Goal: Task Accomplishment & Management: Manage account settings

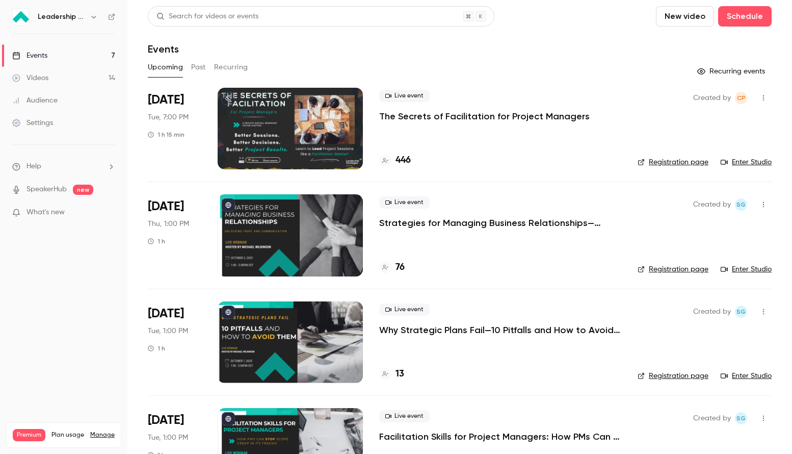
click at [250, 121] on div at bounding box center [290, 129] width 145 height 82
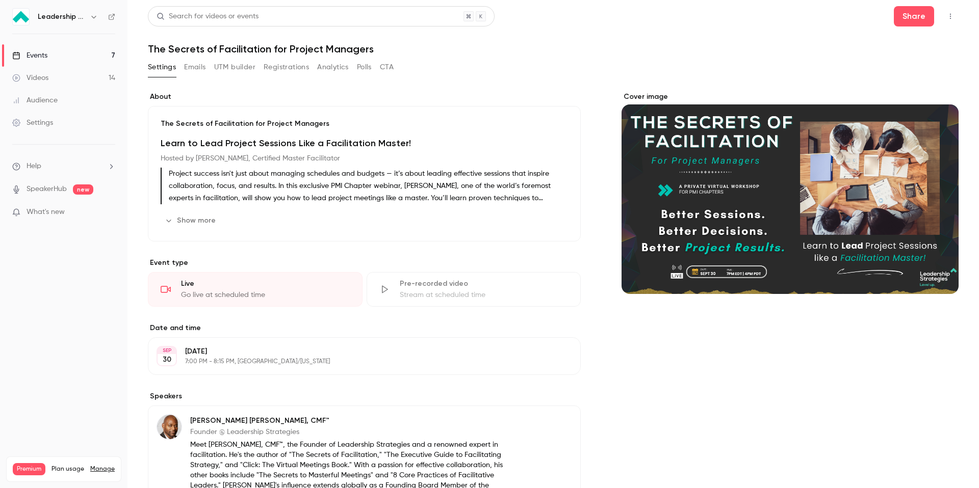
click at [202, 68] on button "Emails" at bounding box center [194, 67] width 21 height 16
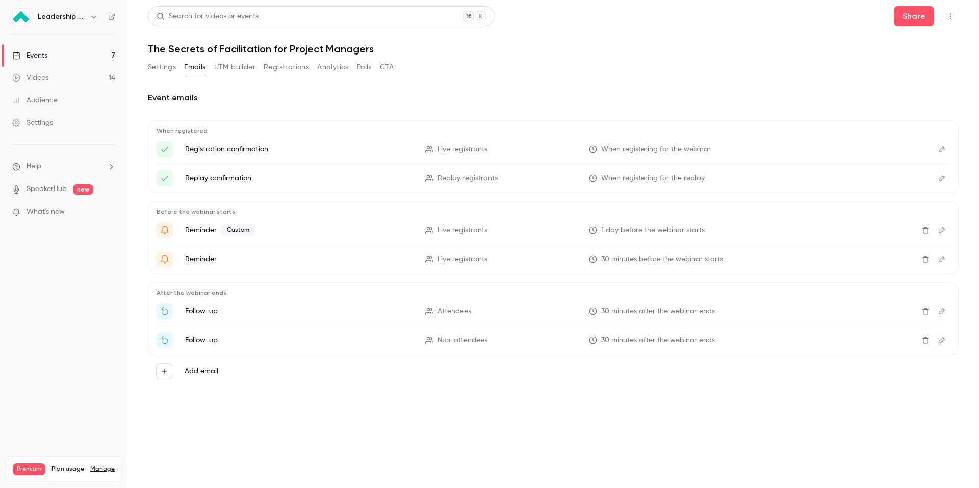
click at [792, 311] on icon "Edit" at bounding box center [941, 311] width 6 height 6
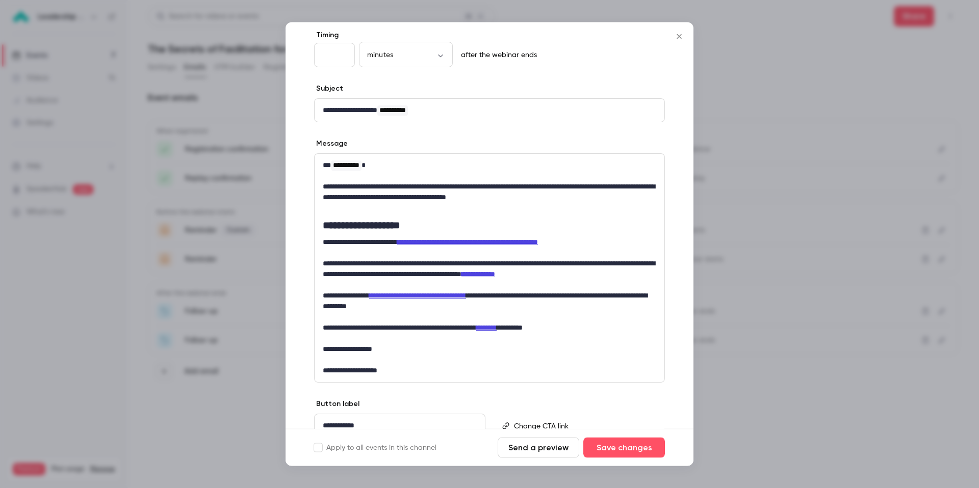
scroll to position [53, 0]
click at [680, 40] on icon "Close" at bounding box center [679, 37] width 12 height 8
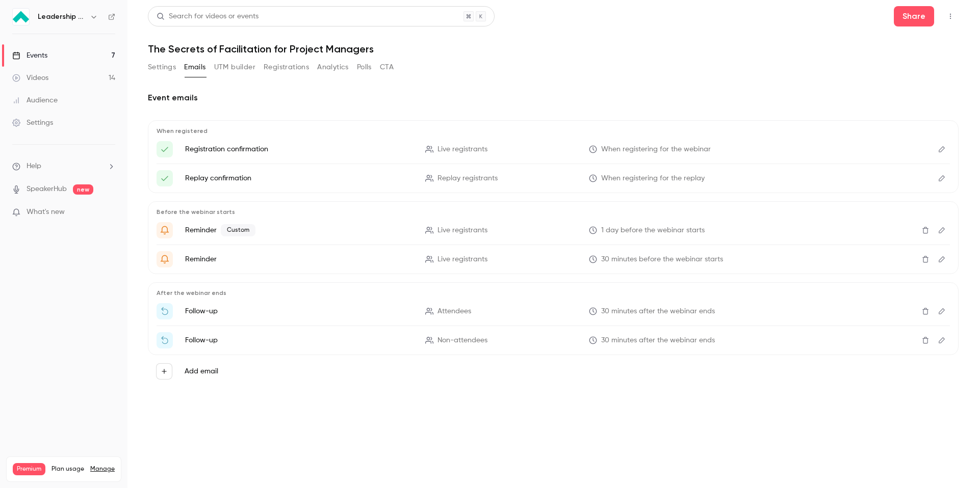
click at [792, 342] on icon "Edit" at bounding box center [941, 340] width 8 height 7
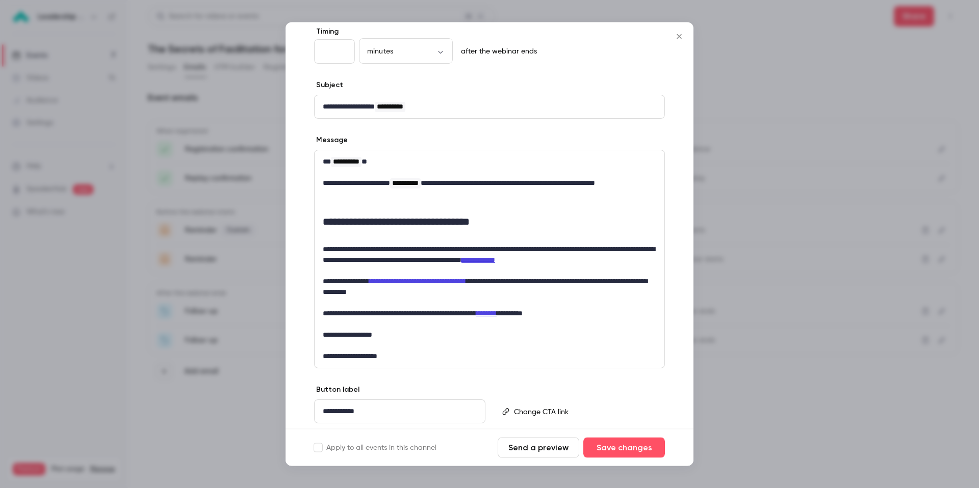
scroll to position [55, 0]
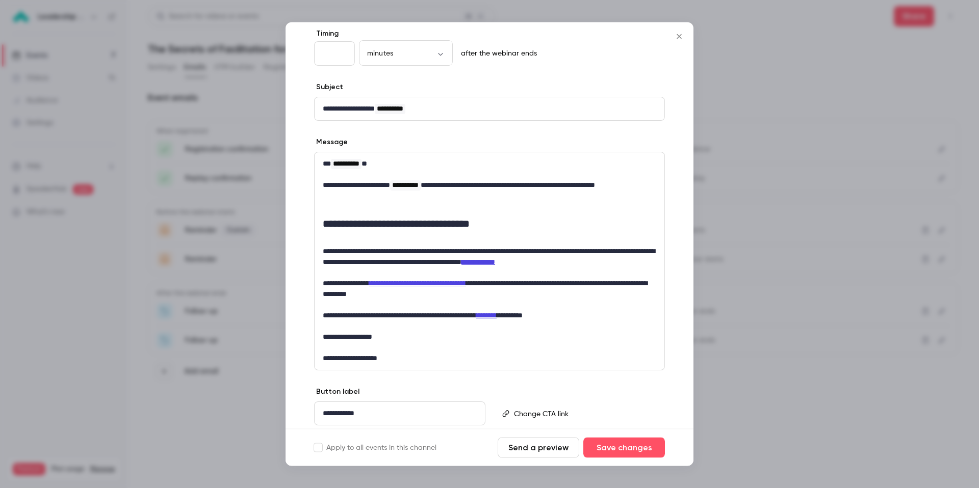
click at [682, 38] on icon "Close" at bounding box center [679, 37] width 12 height 8
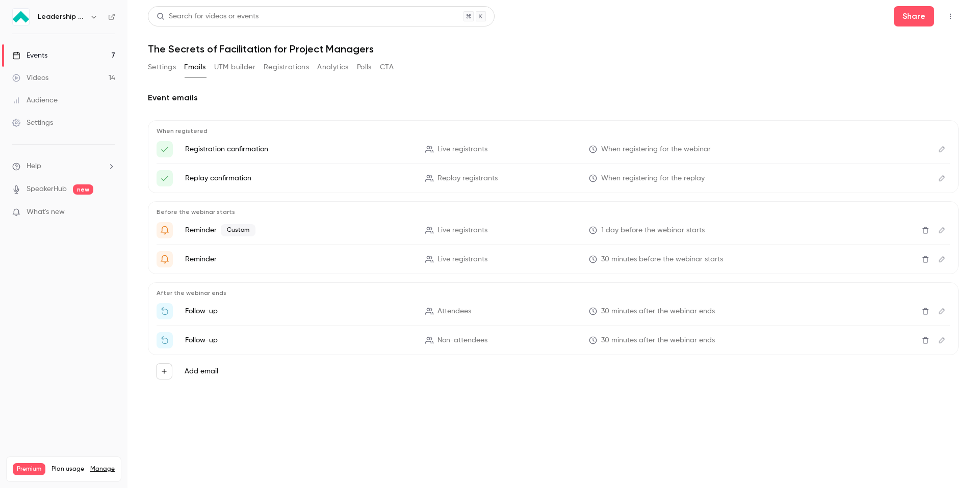
click at [792, 315] on icon "Edit" at bounding box center [941, 311] width 8 height 7
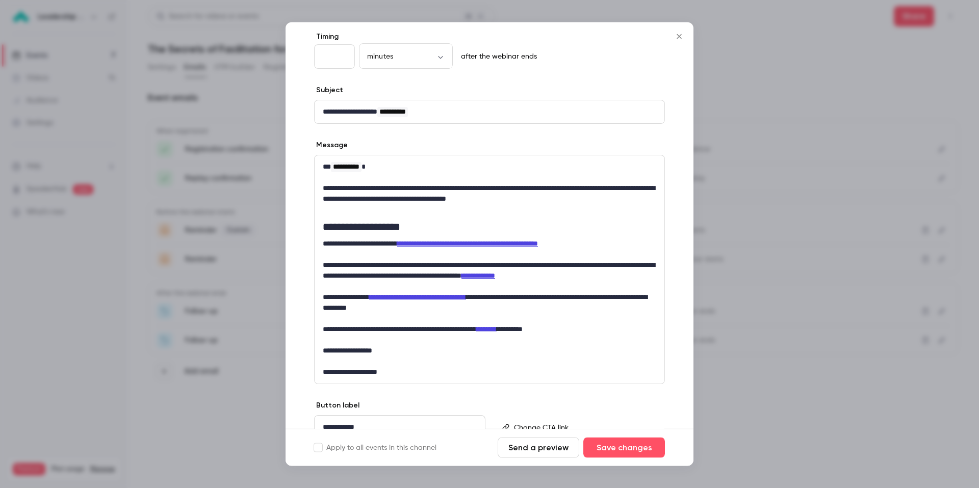
scroll to position [53, 0]
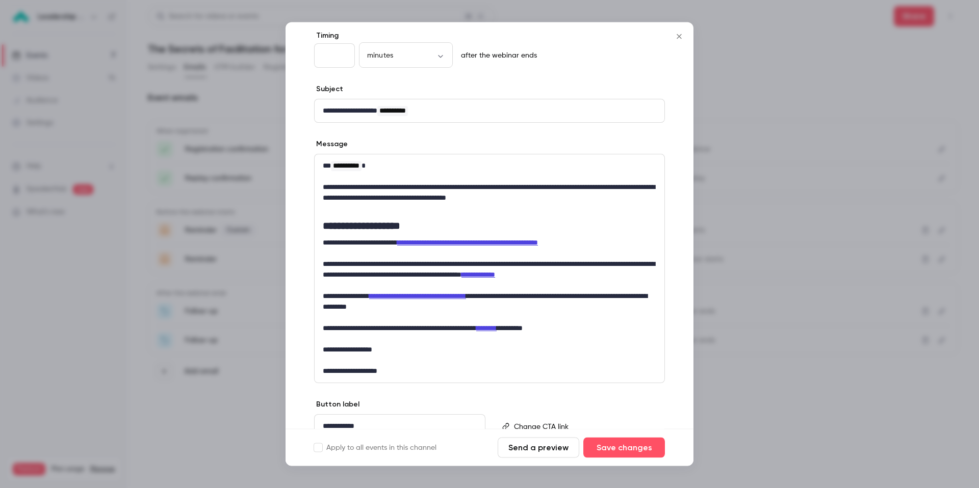
click at [681, 37] on icon "Close" at bounding box center [679, 37] width 12 height 8
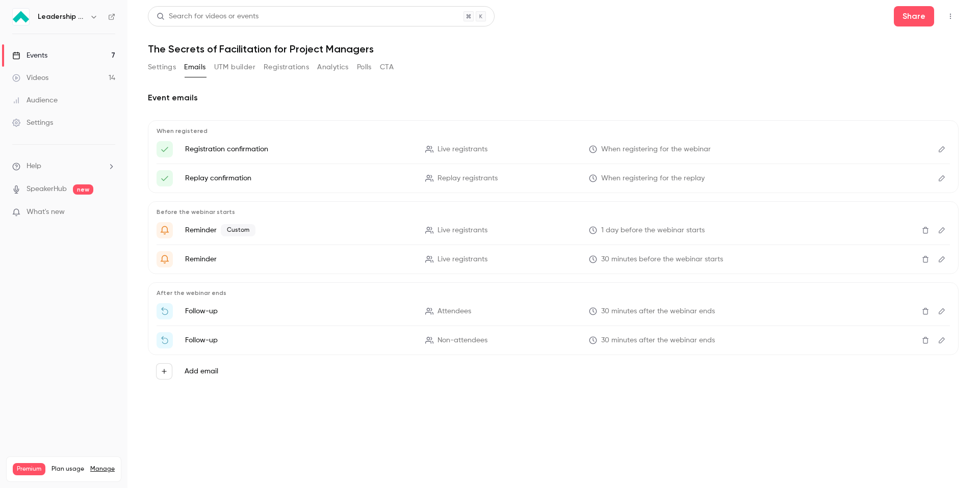
click at [792, 343] on icon "Edit" at bounding box center [941, 340] width 6 height 6
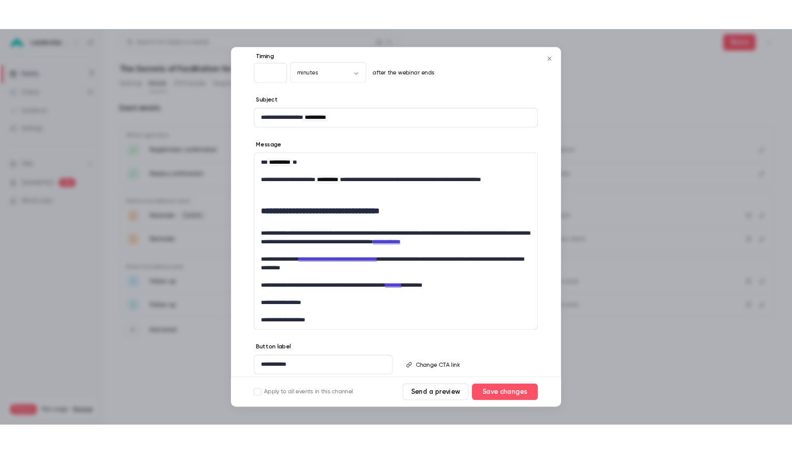
scroll to position [72, 0]
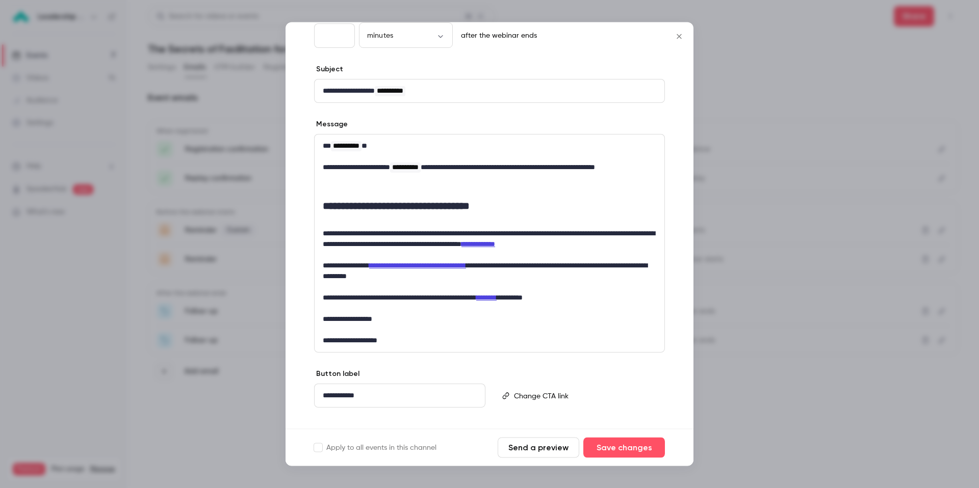
click at [681, 38] on icon "Close" at bounding box center [678, 36] width 5 height 5
